Goal: Check status

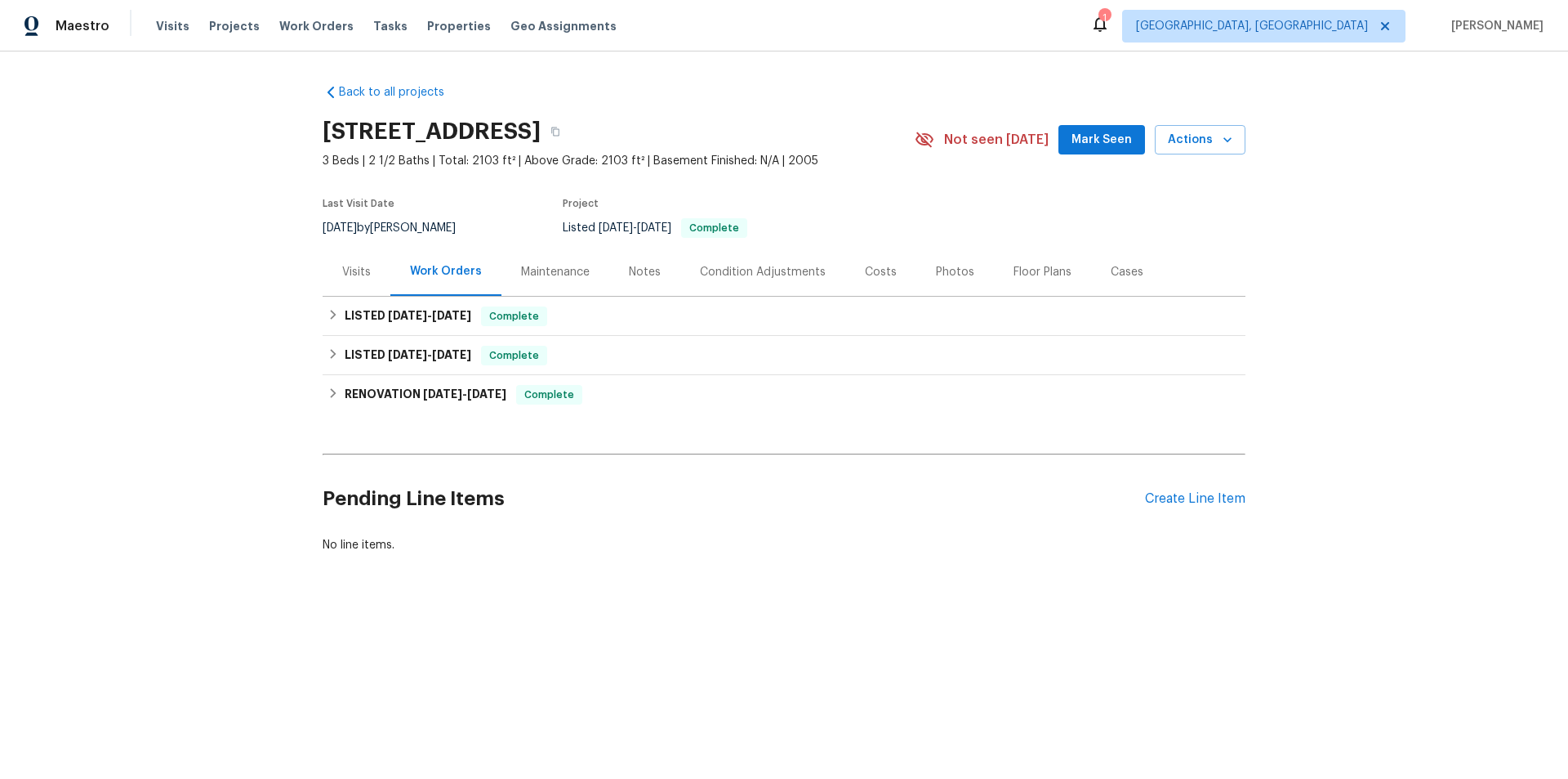
click at [353, 271] on div "Visits" at bounding box center [356, 272] width 29 height 16
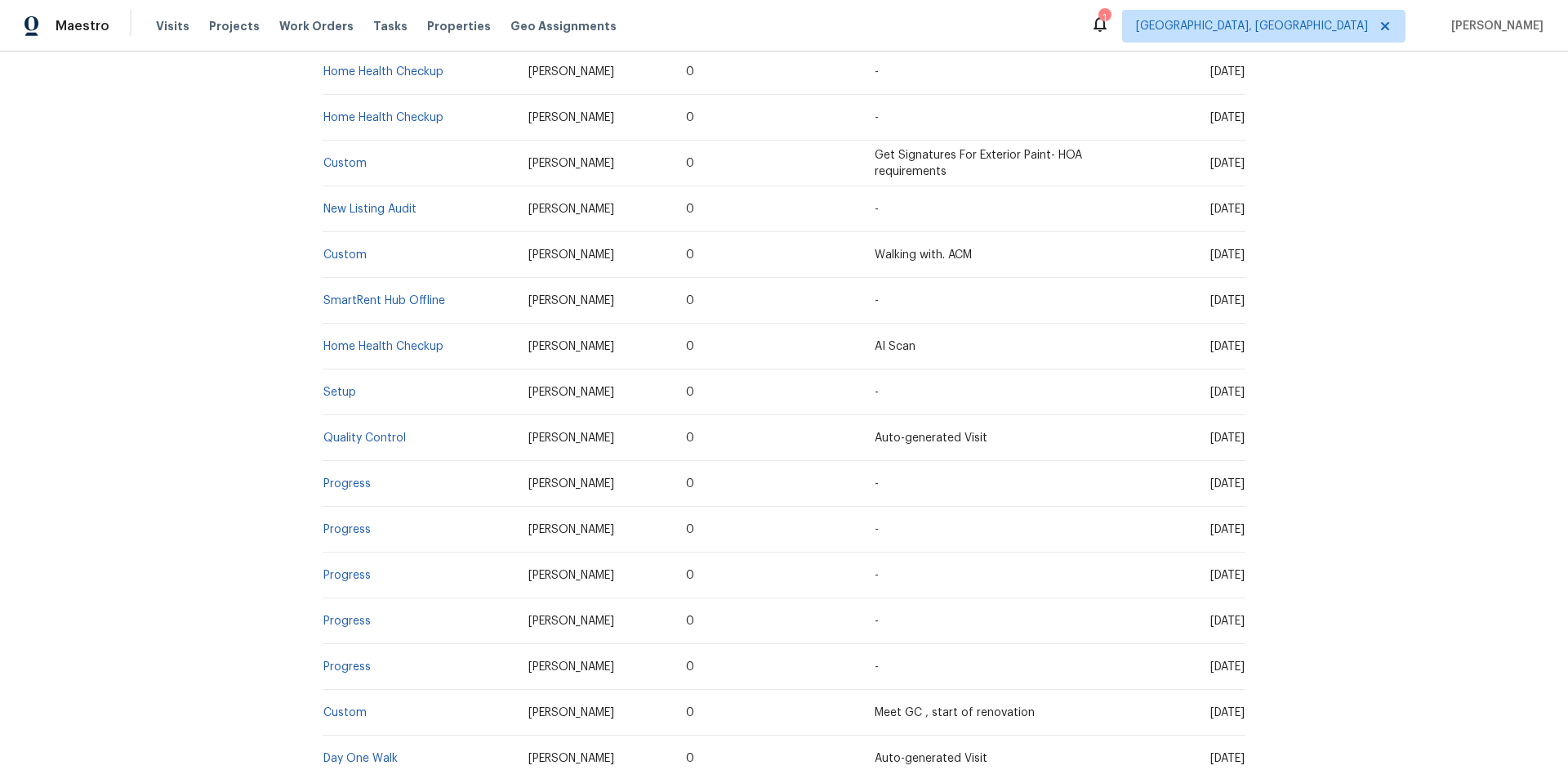
scroll to position [490, 0]
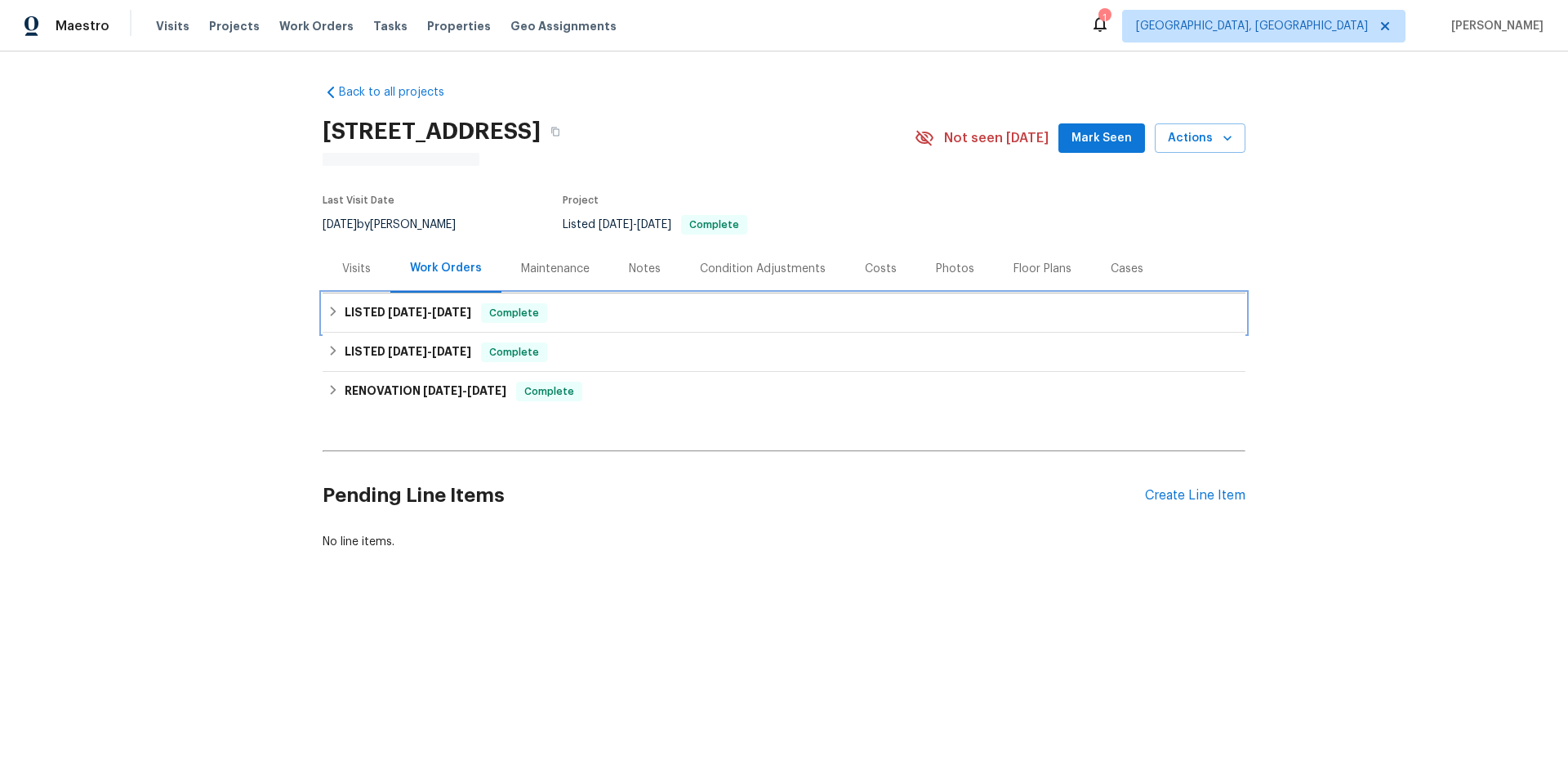
click at [336, 295] on div "LISTED 9/10/25 - 9/15/25 Complete" at bounding box center [784, 312] width 923 height 39
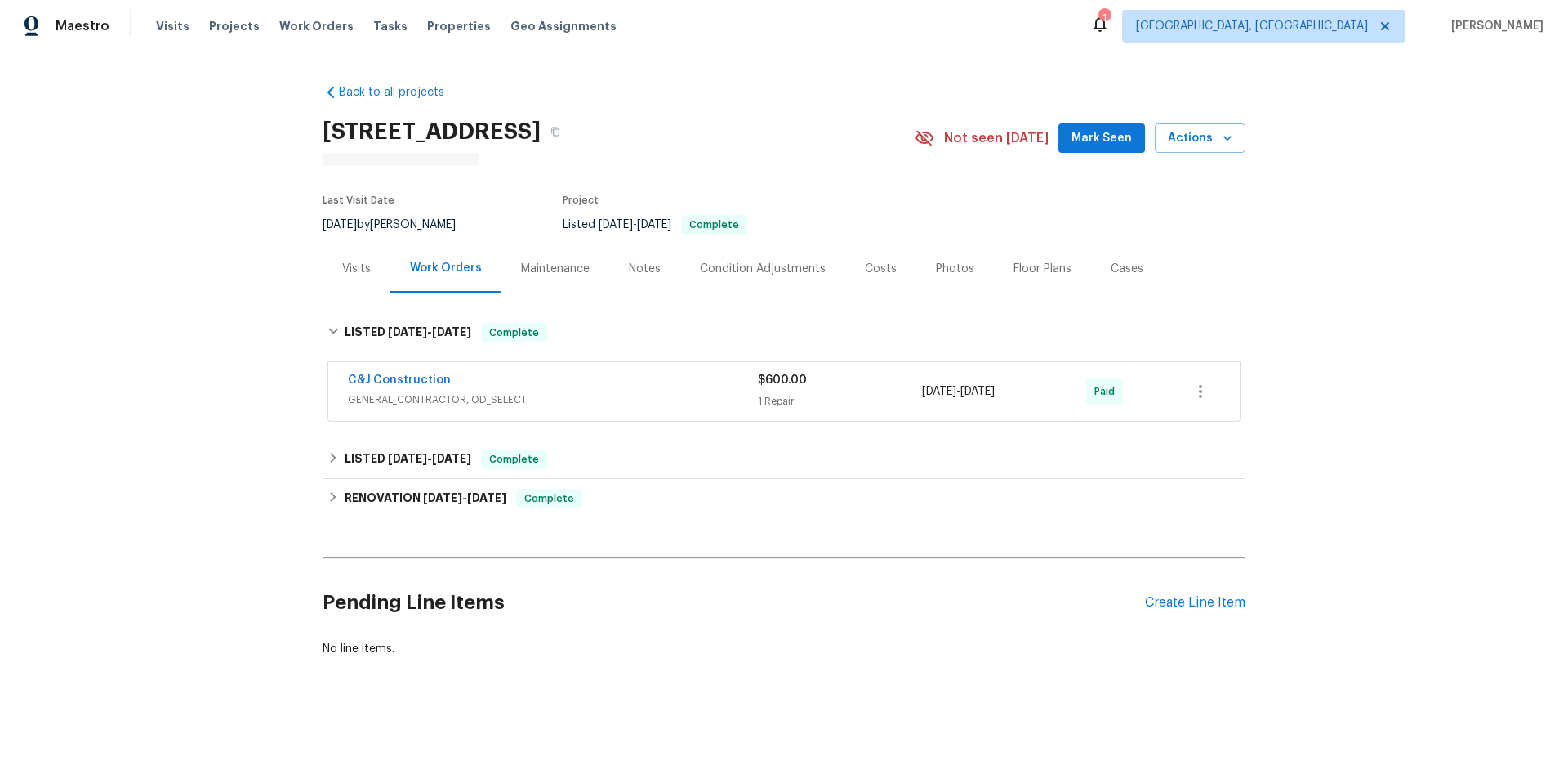
click at [348, 274] on div "Visits" at bounding box center [356, 269] width 29 height 16
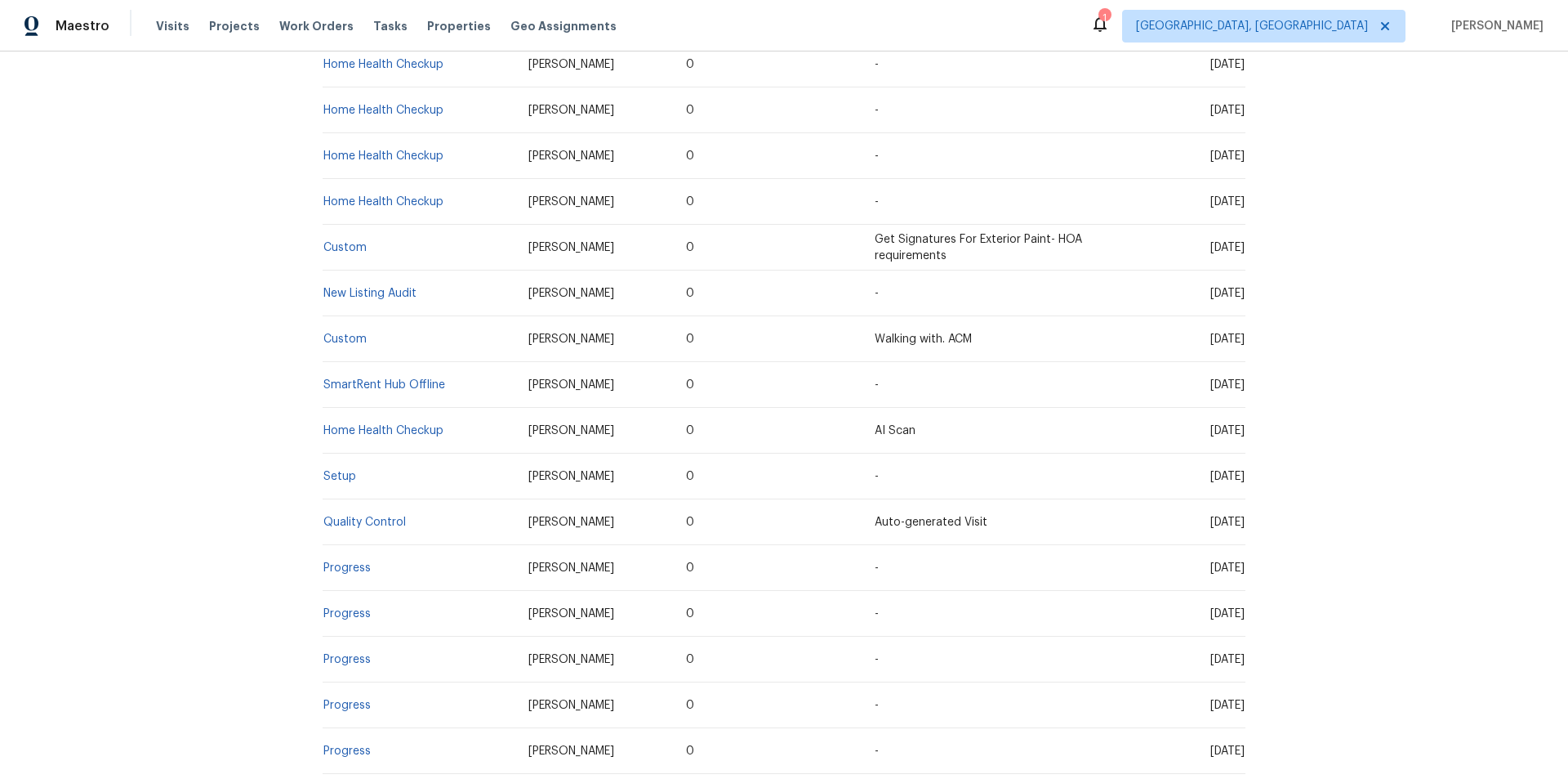
scroll to position [409, 0]
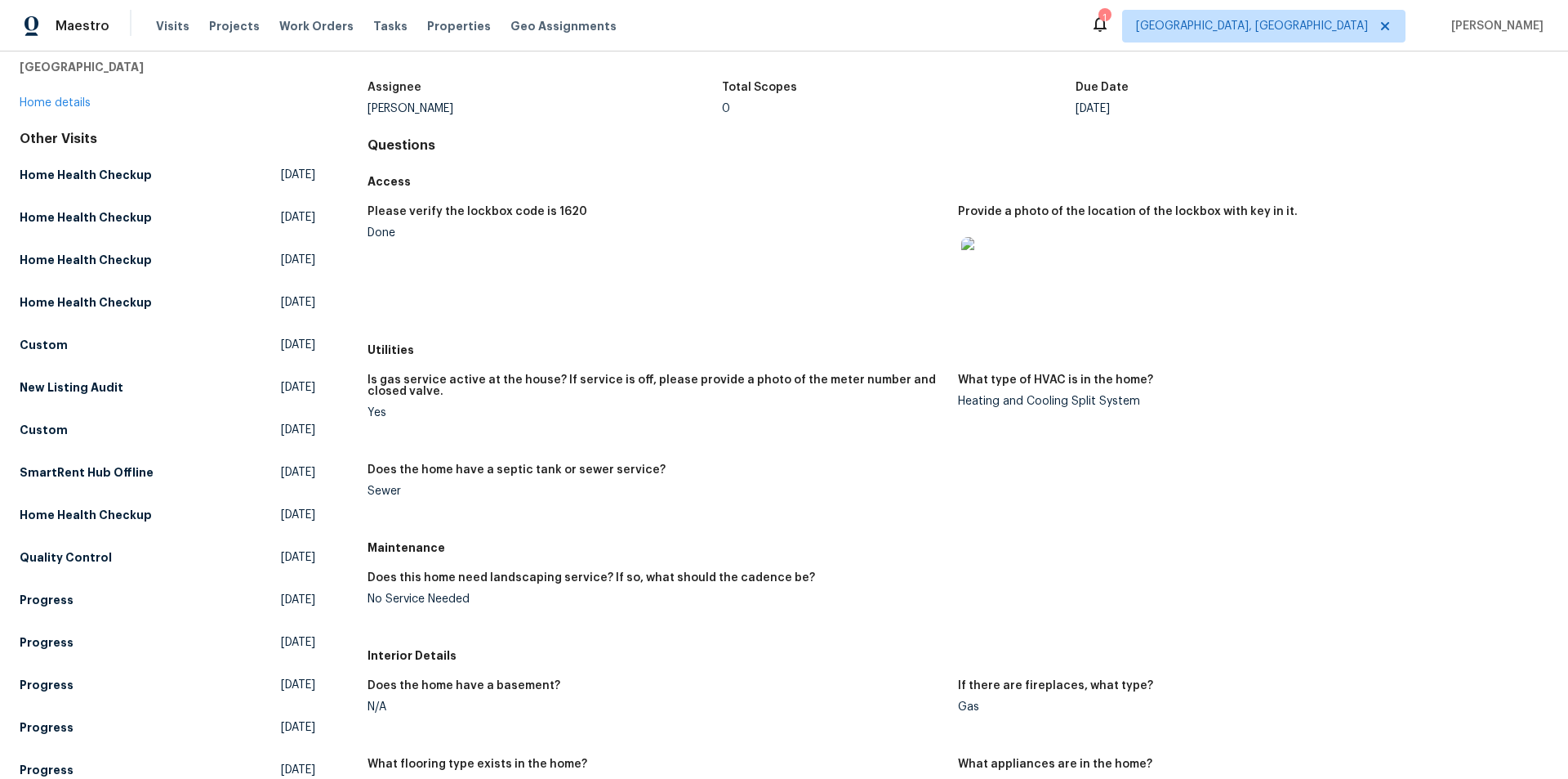
scroll to position [163, 0]
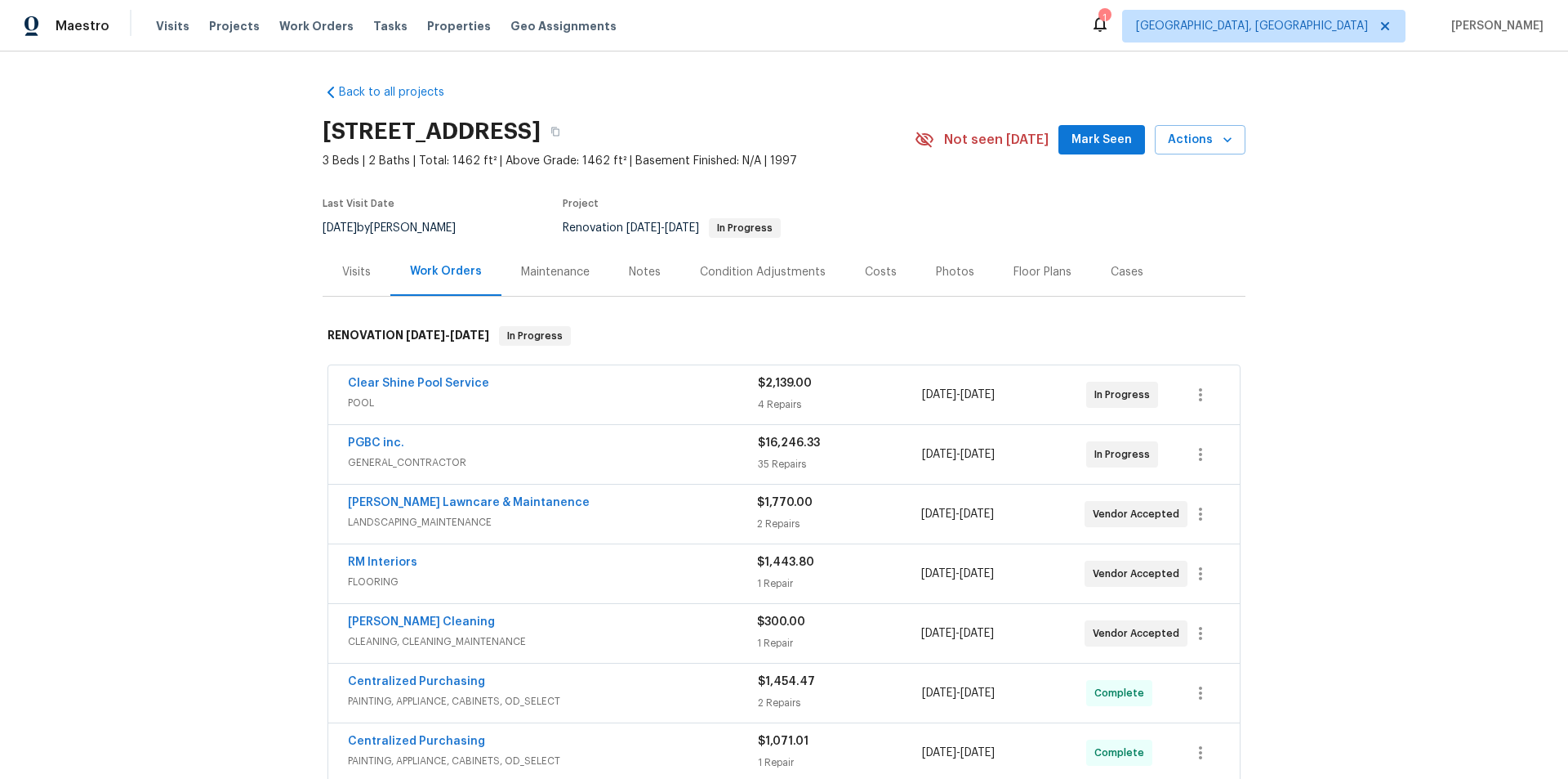
click at [201, 399] on div "Back to all projects [STREET_ADDRESS] 3 Beds | 2 Baths | Total: 1462 ft² | Abov…" at bounding box center [784, 415] width 1568 height 727
